Goal: Transaction & Acquisition: Book appointment/travel/reservation

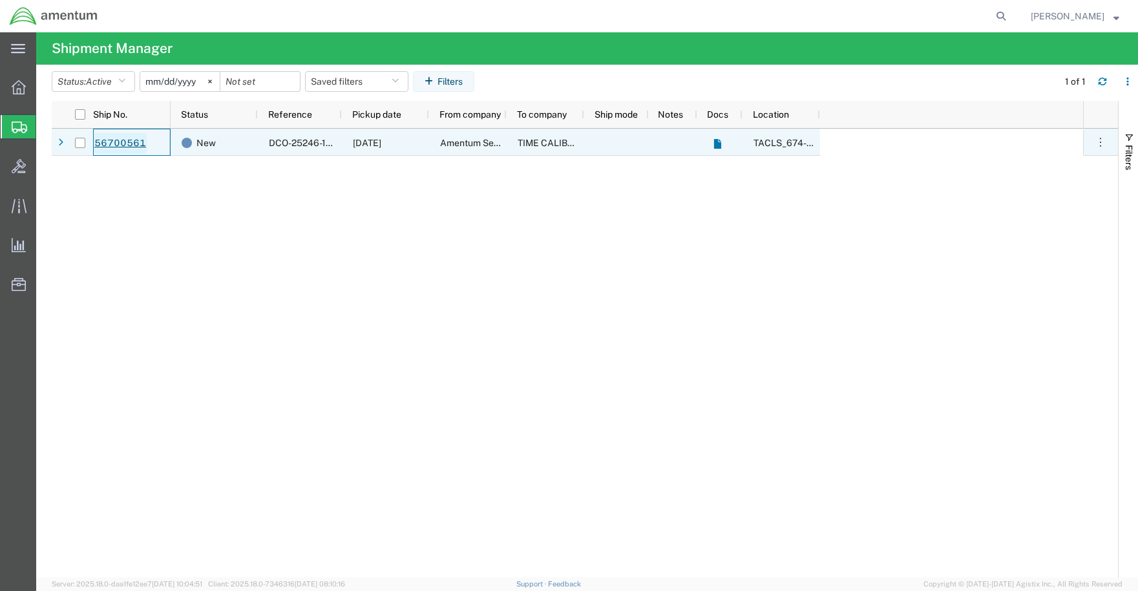
click at [122, 139] on link "56700561" at bounding box center [120, 143] width 53 height 21
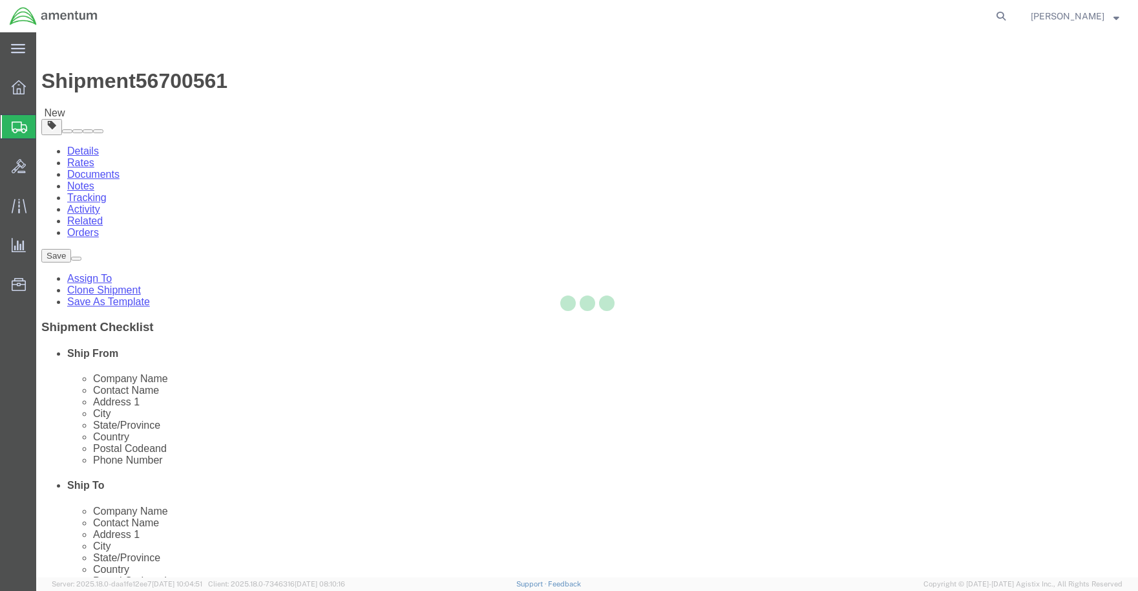
select select "42736"
select select
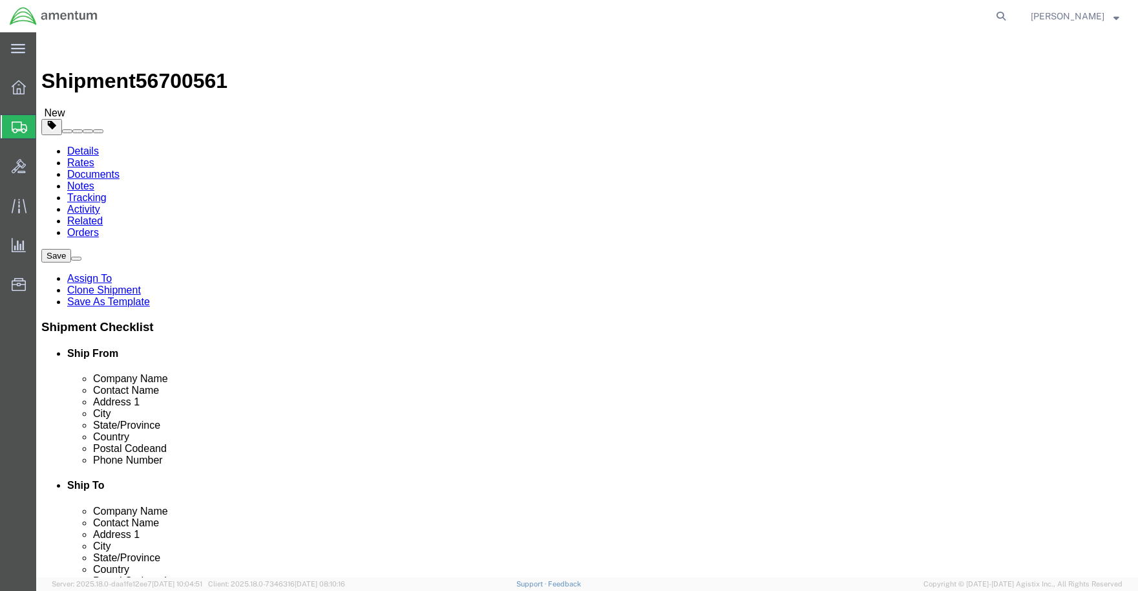
click input ","
click label "Address 2"
click button "Rate Shipment"
